Goal: Task Accomplishment & Management: Complete application form

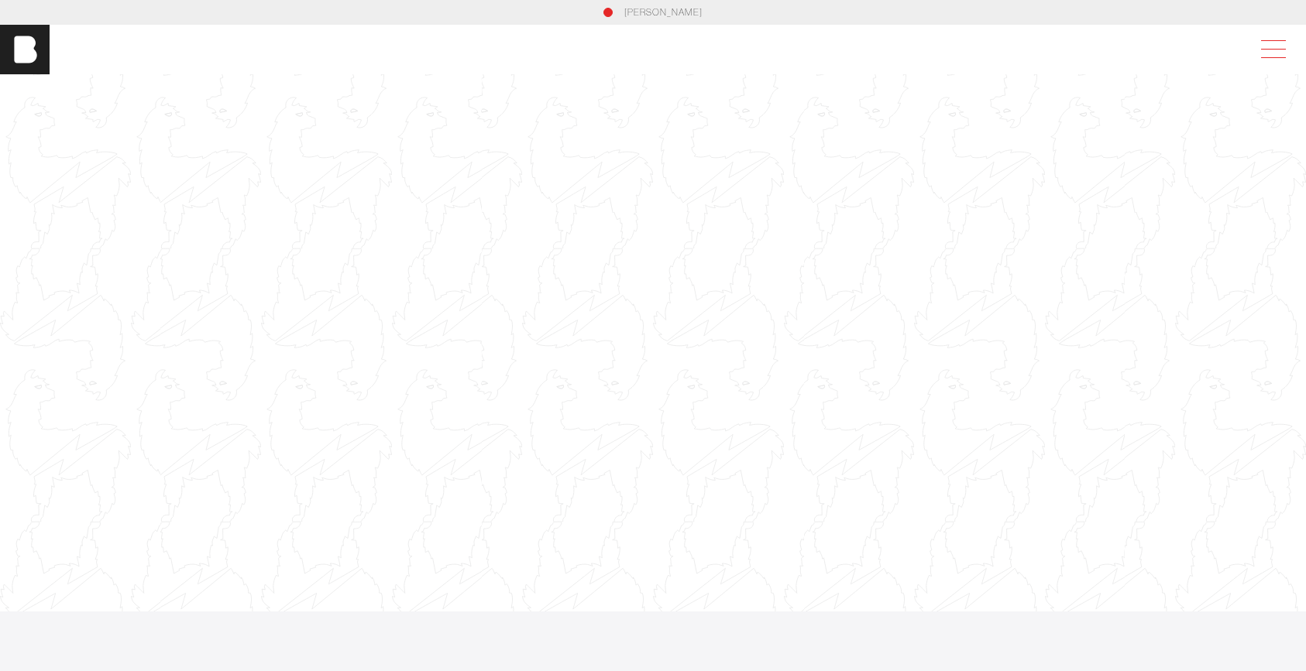
click at [1276, 57] on span at bounding box center [1270, 50] width 36 height 28
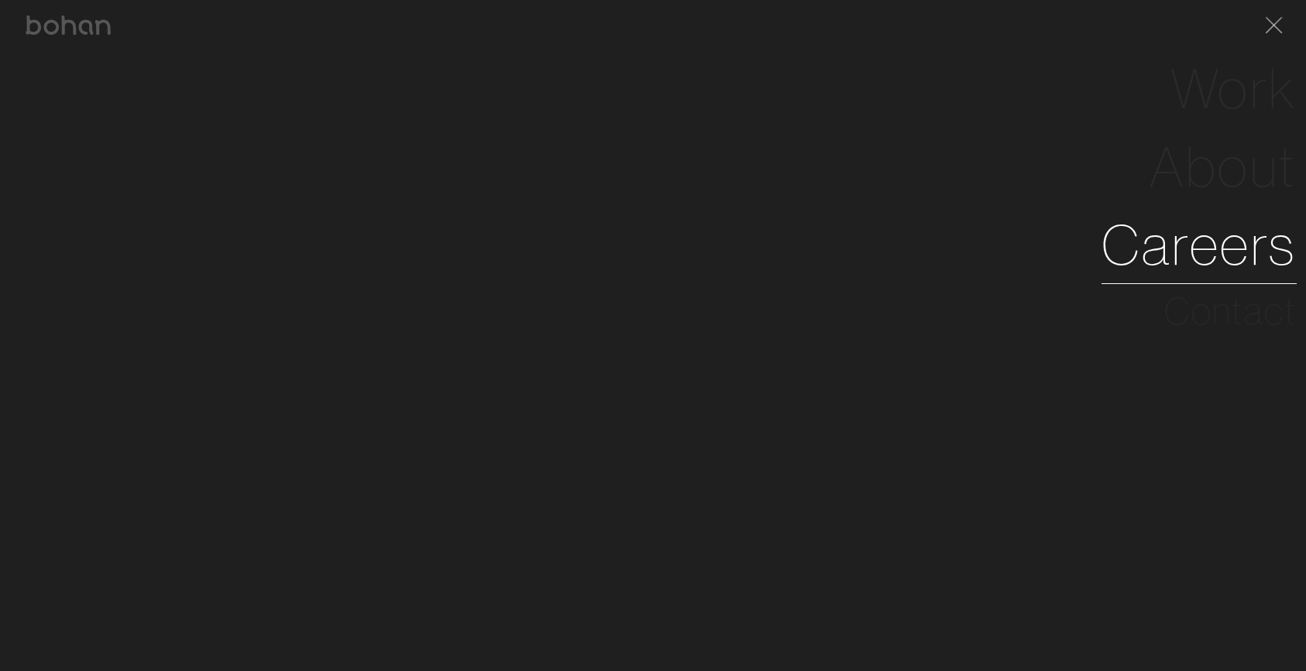
click at [1161, 236] on link "Careers" at bounding box center [1198, 245] width 195 height 78
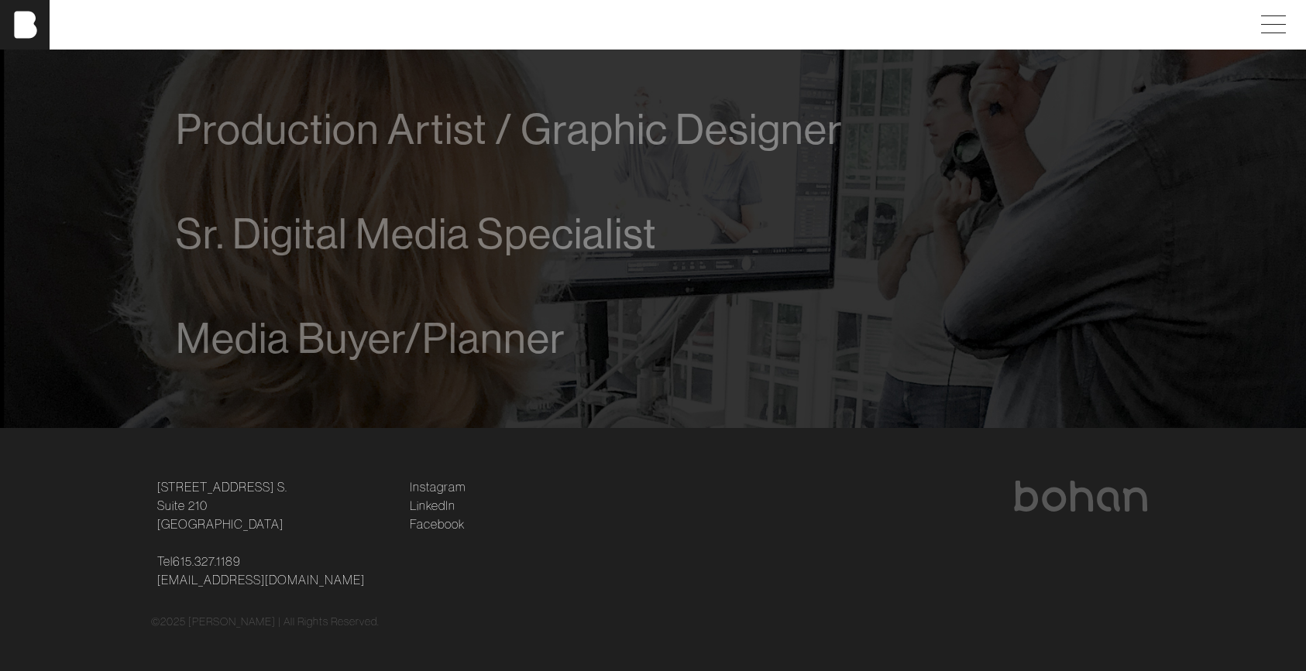
scroll to position [1170, 0]
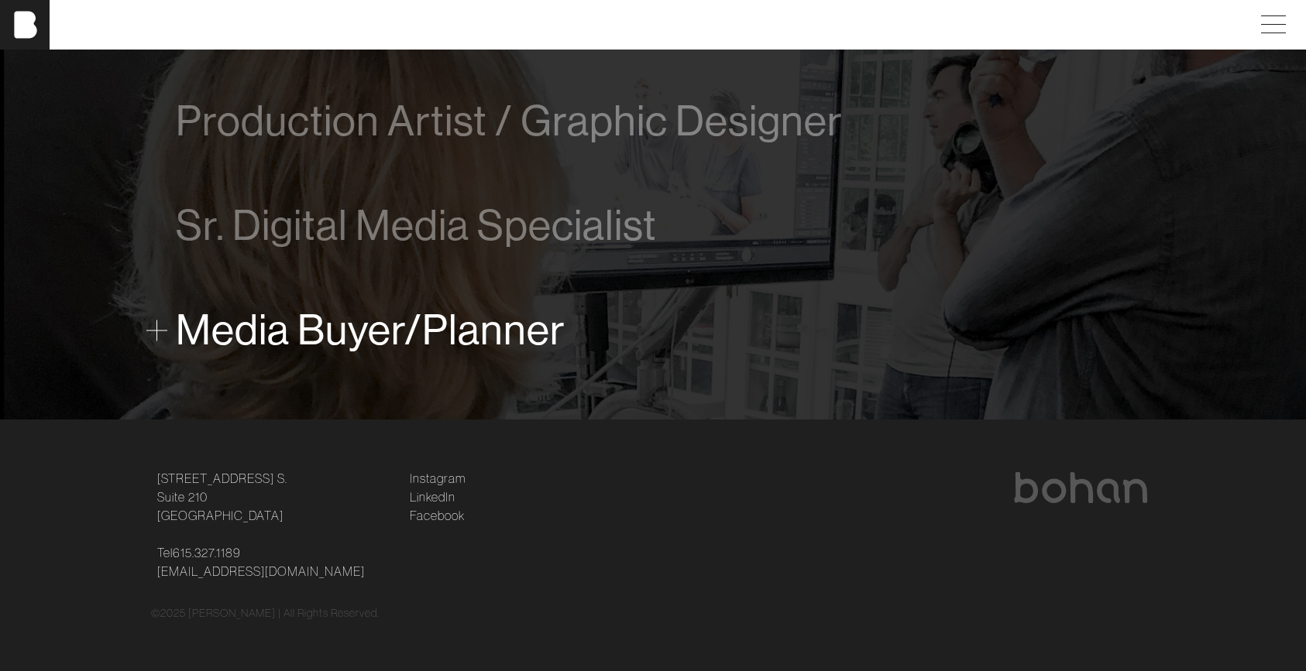
click at [320, 331] on span "Media Buyer/Planner" at bounding box center [371, 330] width 390 height 47
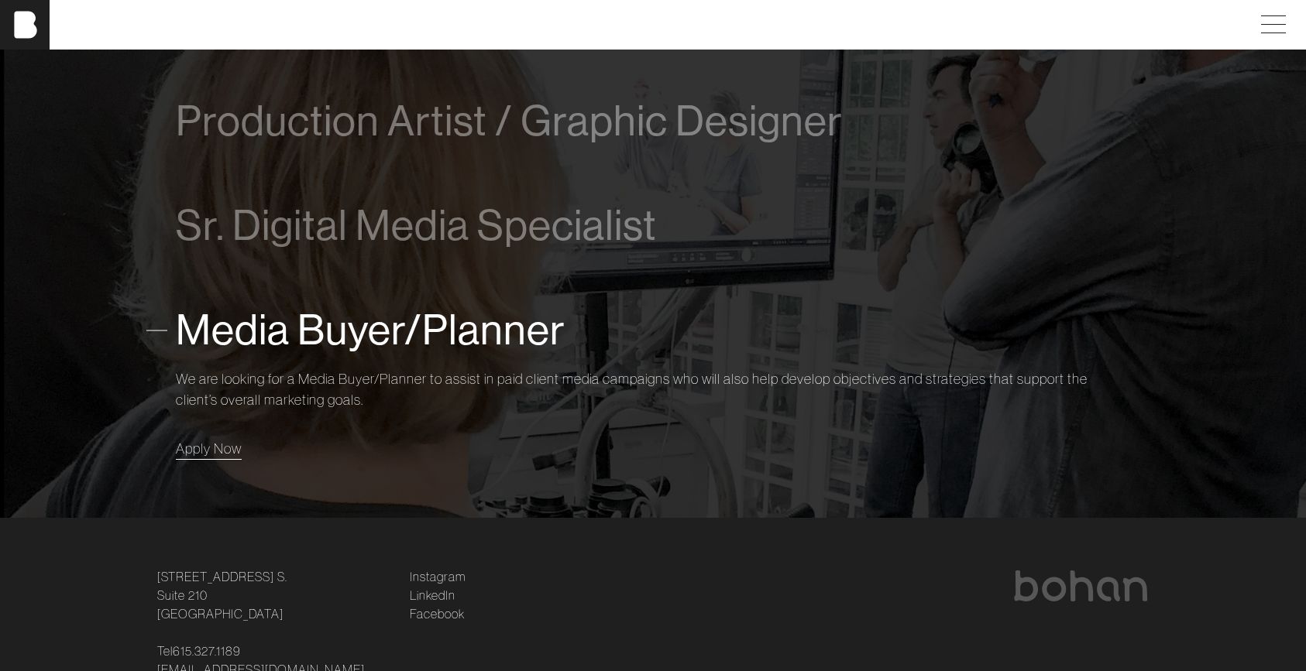
click at [204, 444] on span "Apply Now" at bounding box center [209, 449] width 66 height 18
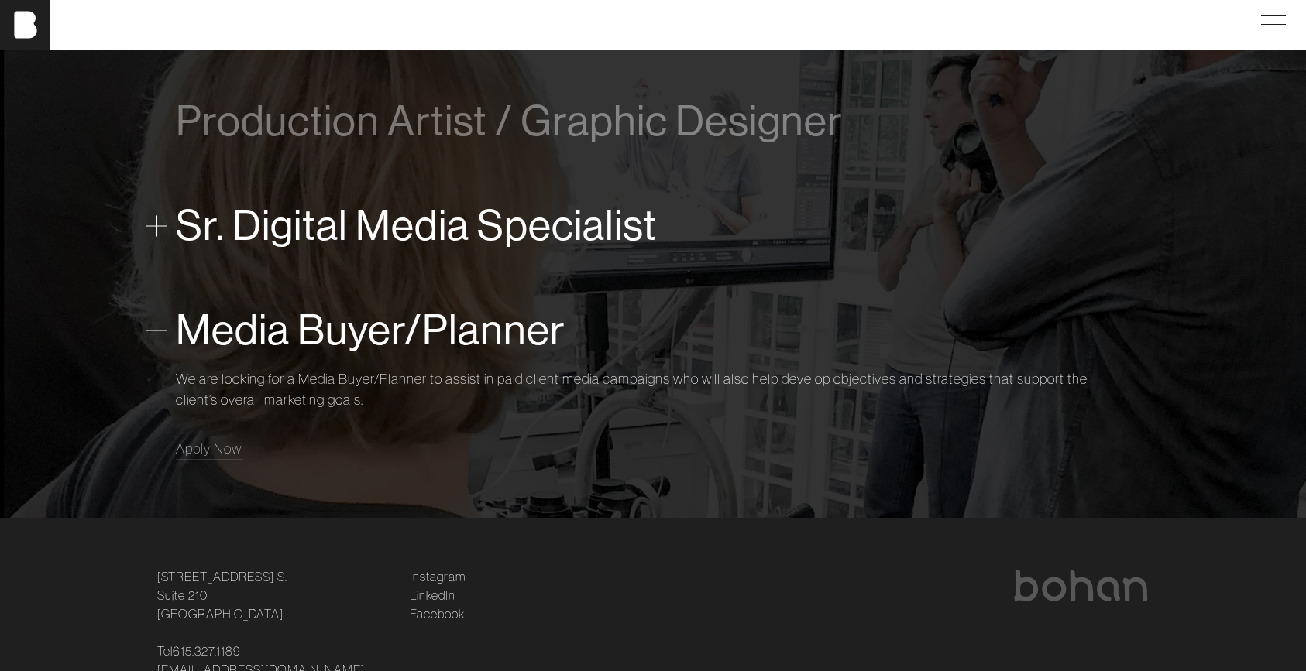
click at [365, 232] on span "Sr. Digital Media Specialist" at bounding box center [416, 225] width 481 height 47
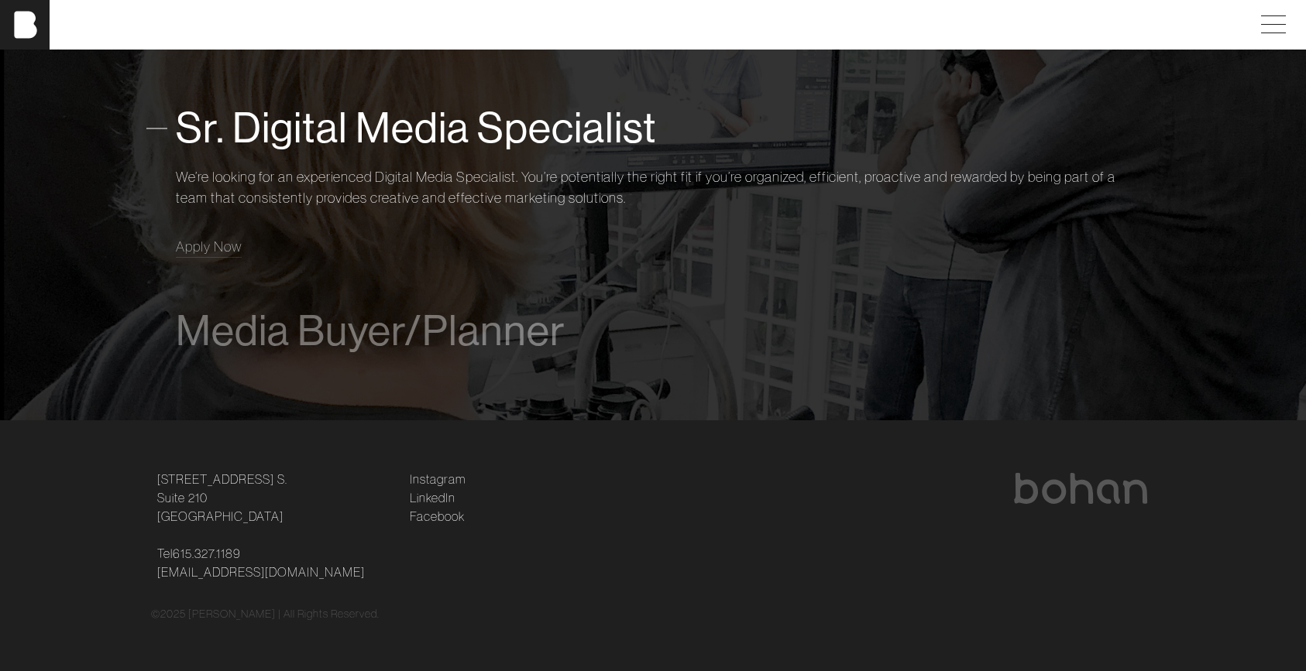
scroll to position [1268, 0]
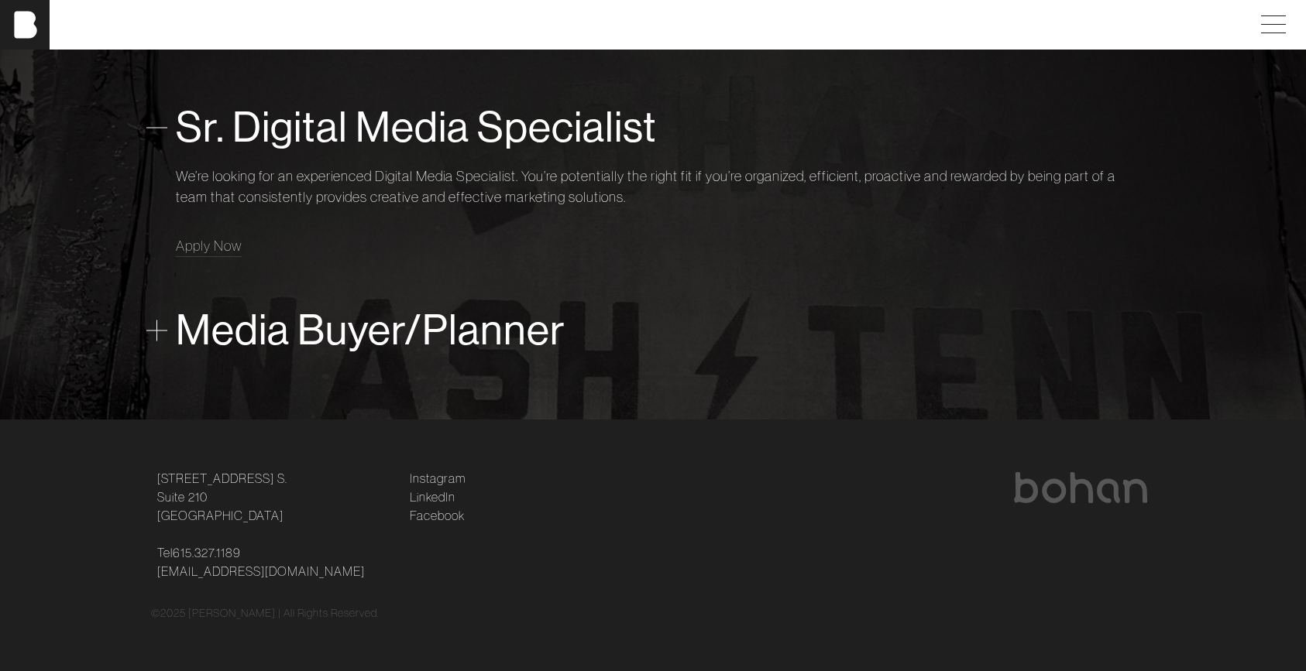
click at [477, 324] on span "Media Buyer/Planner" at bounding box center [371, 330] width 390 height 47
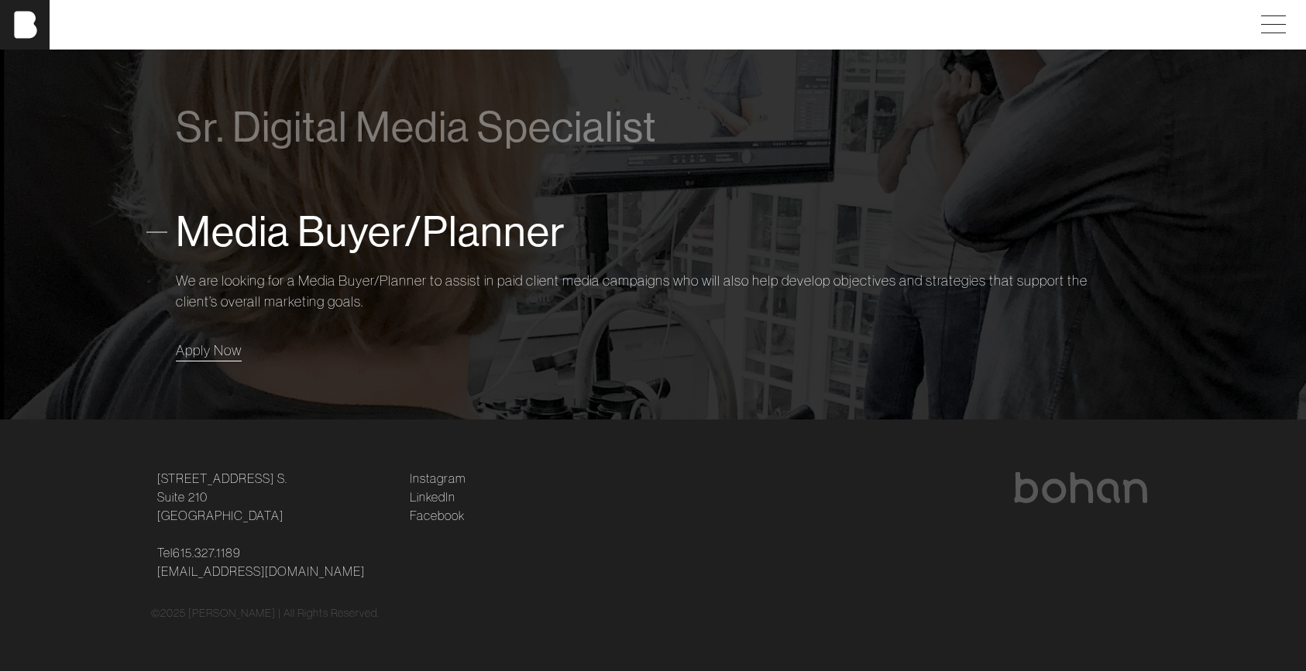
click at [208, 355] on span "Apply Now" at bounding box center [209, 350] width 66 height 18
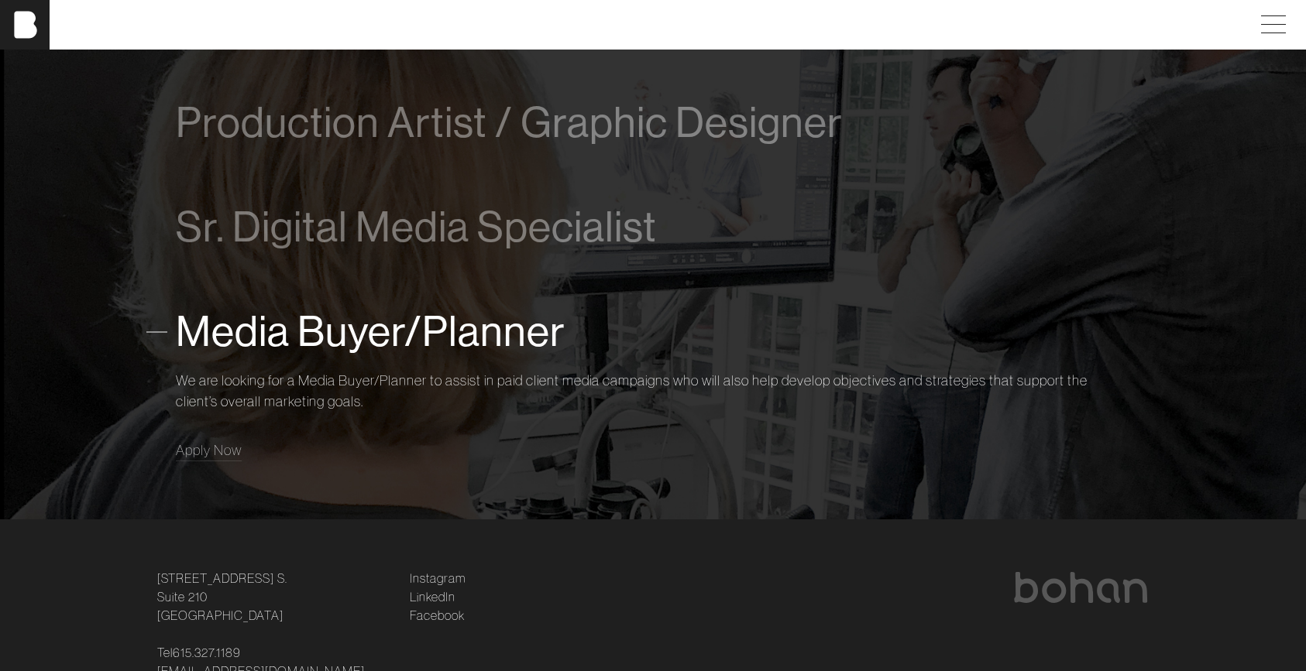
scroll to position [1171, 0]
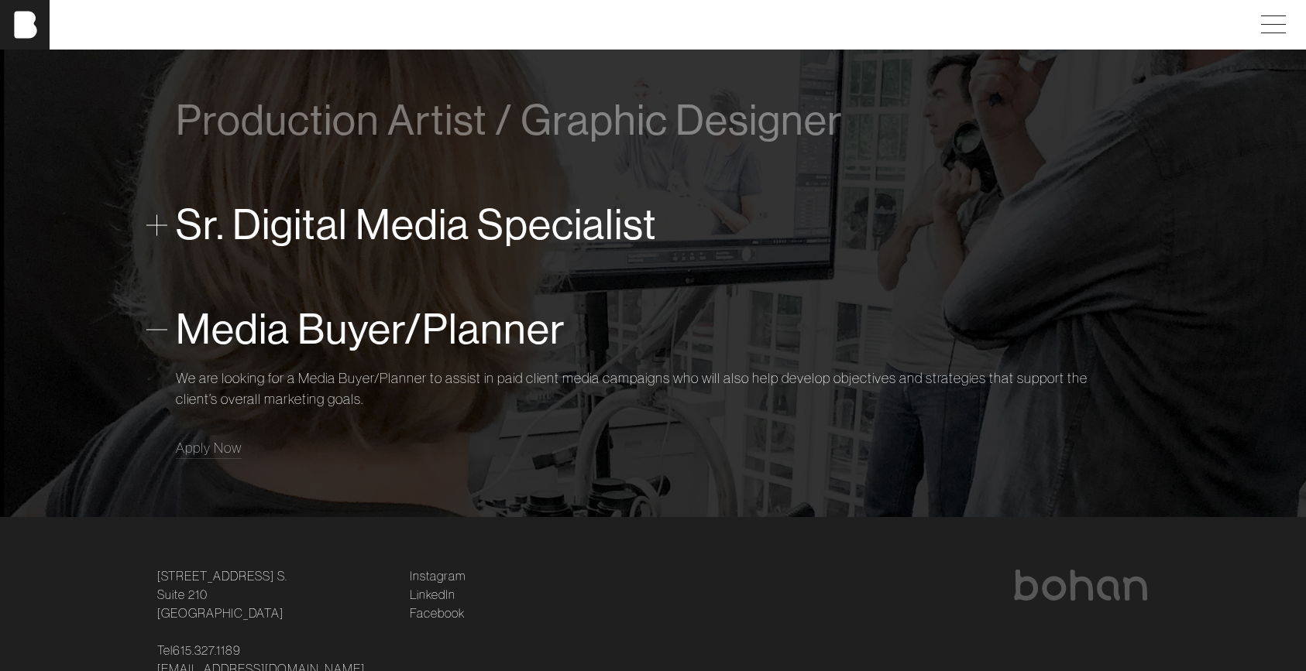
click at [486, 222] on span "Sr. Digital Media Specialist" at bounding box center [416, 224] width 481 height 47
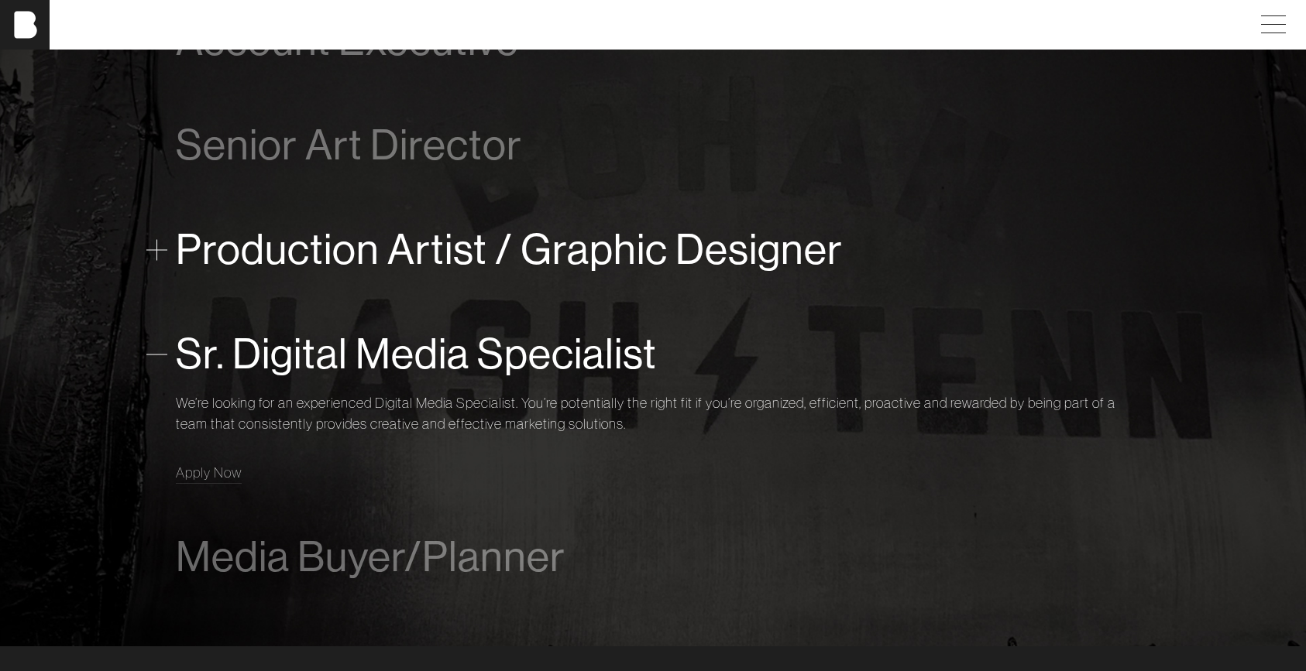
scroll to position [1045, 0]
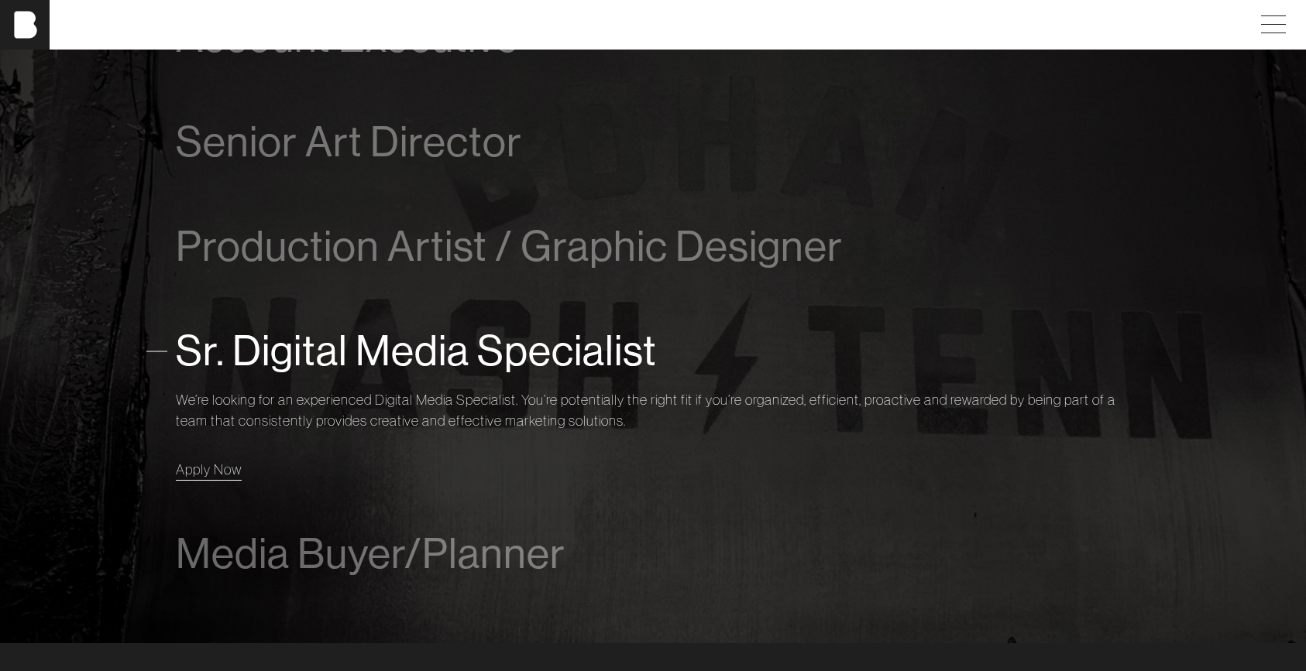
click at [220, 466] on span "Apply Now" at bounding box center [209, 470] width 66 height 18
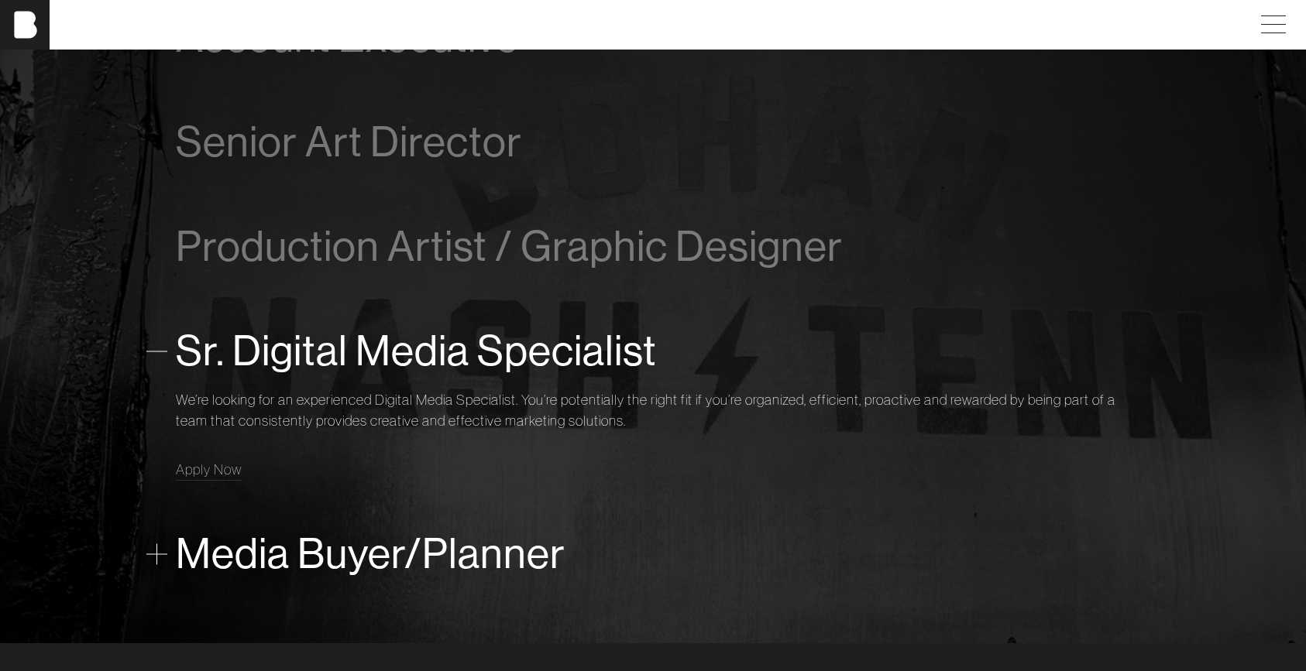
click at [372, 554] on span "Media Buyer/Planner" at bounding box center [371, 553] width 390 height 47
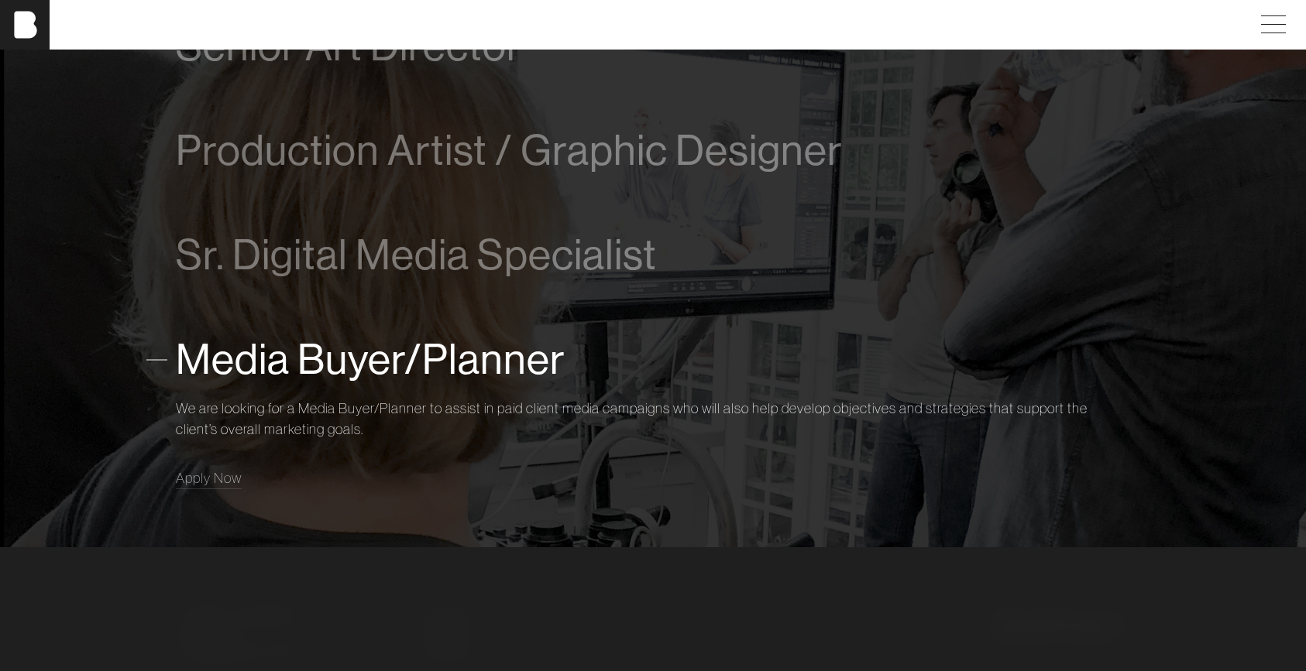
scroll to position [1268, 0]
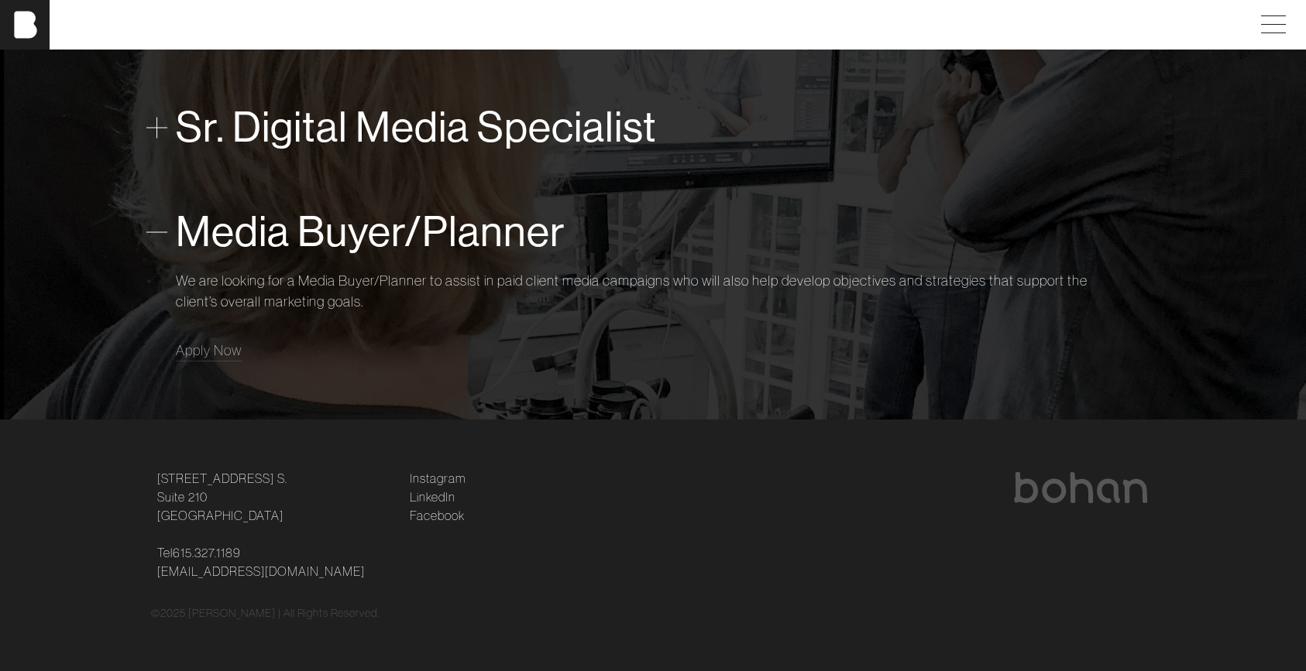
click at [331, 128] on span "Sr. Digital Media Specialist" at bounding box center [416, 127] width 481 height 47
